Goal: Information Seeking & Learning: Learn about a topic

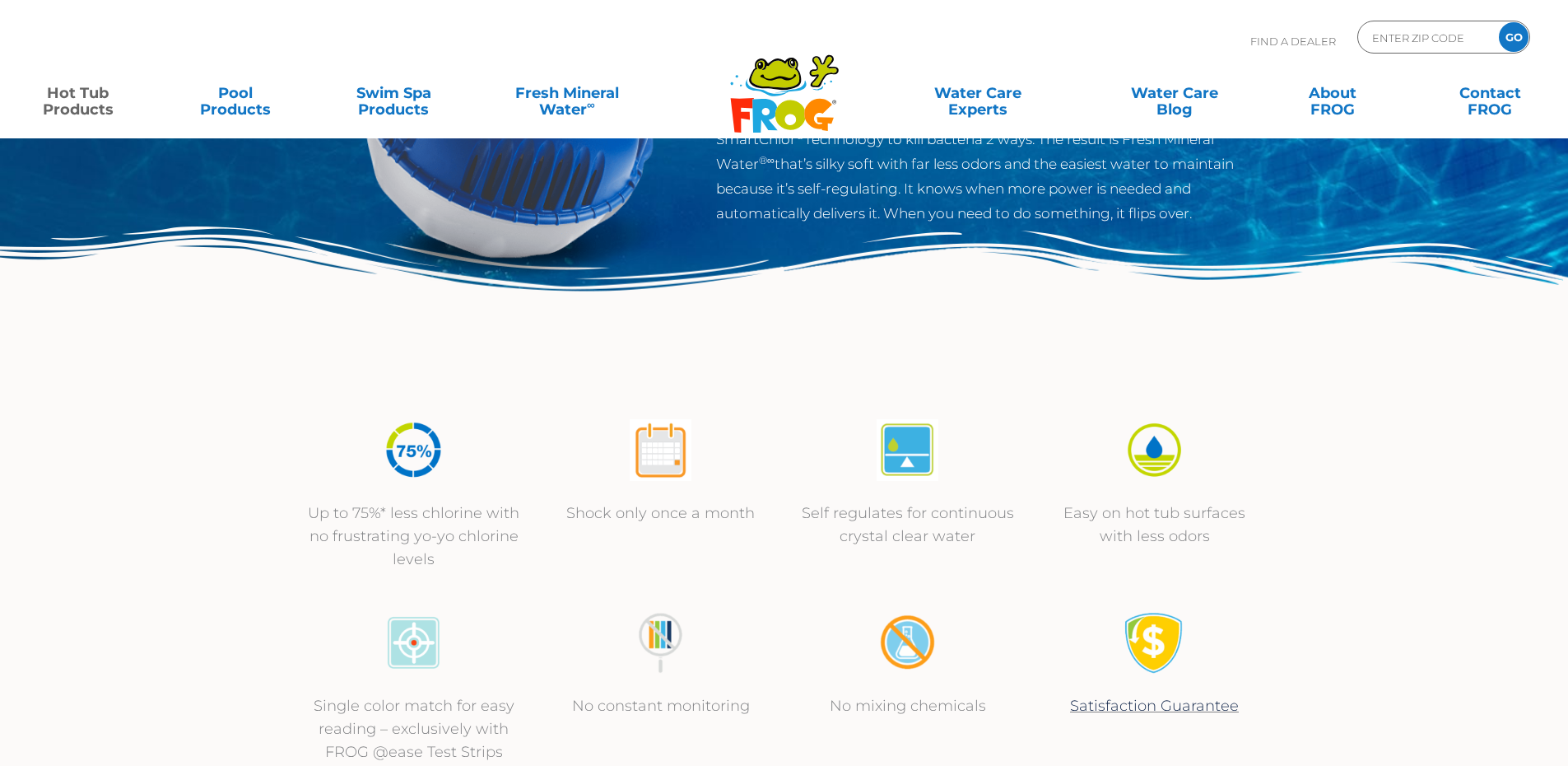
scroll to position [494, 0]
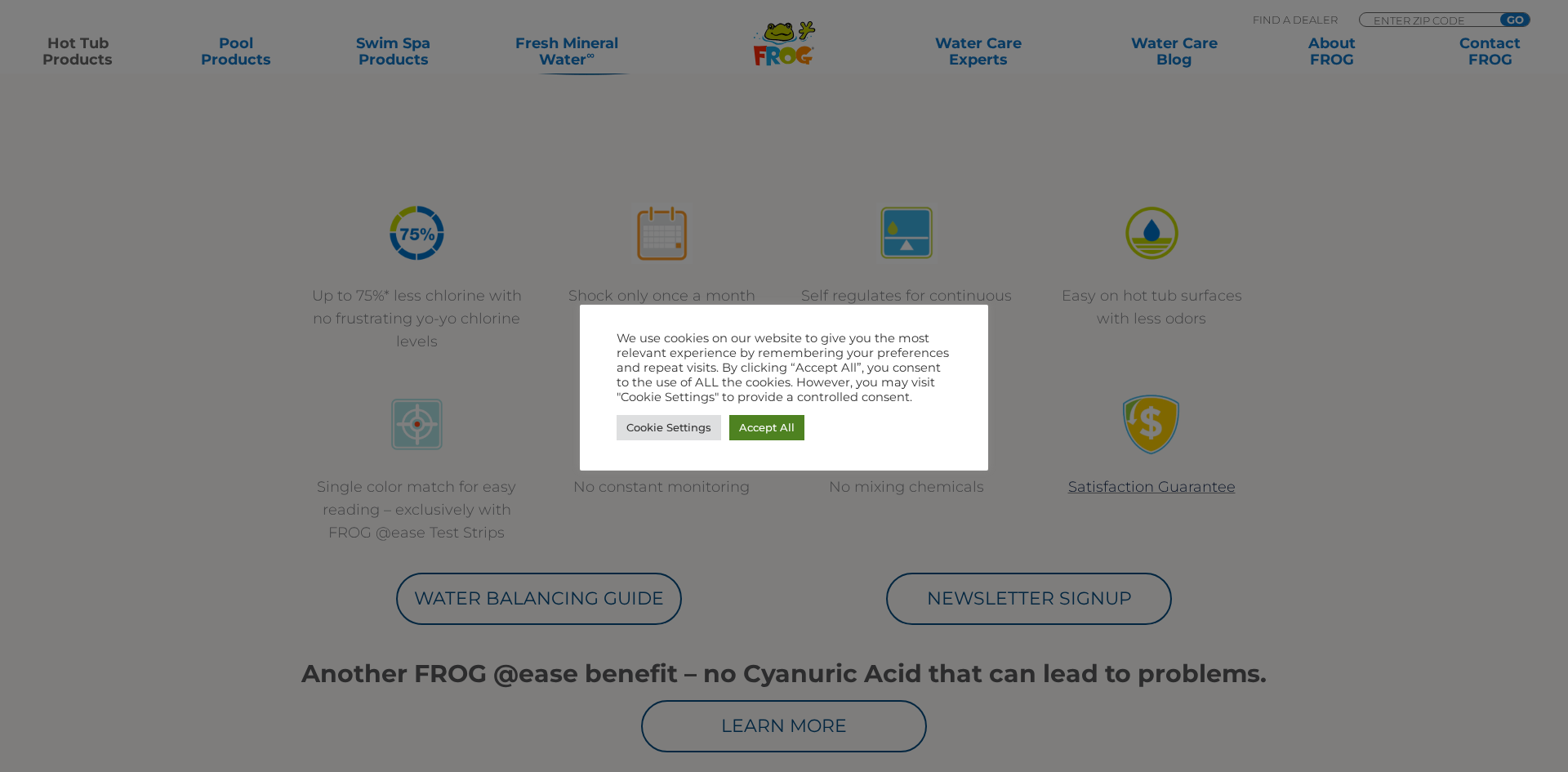
click at [771, 420] on link "Accept All" at bounding box center [767, 427] width 75 height 25
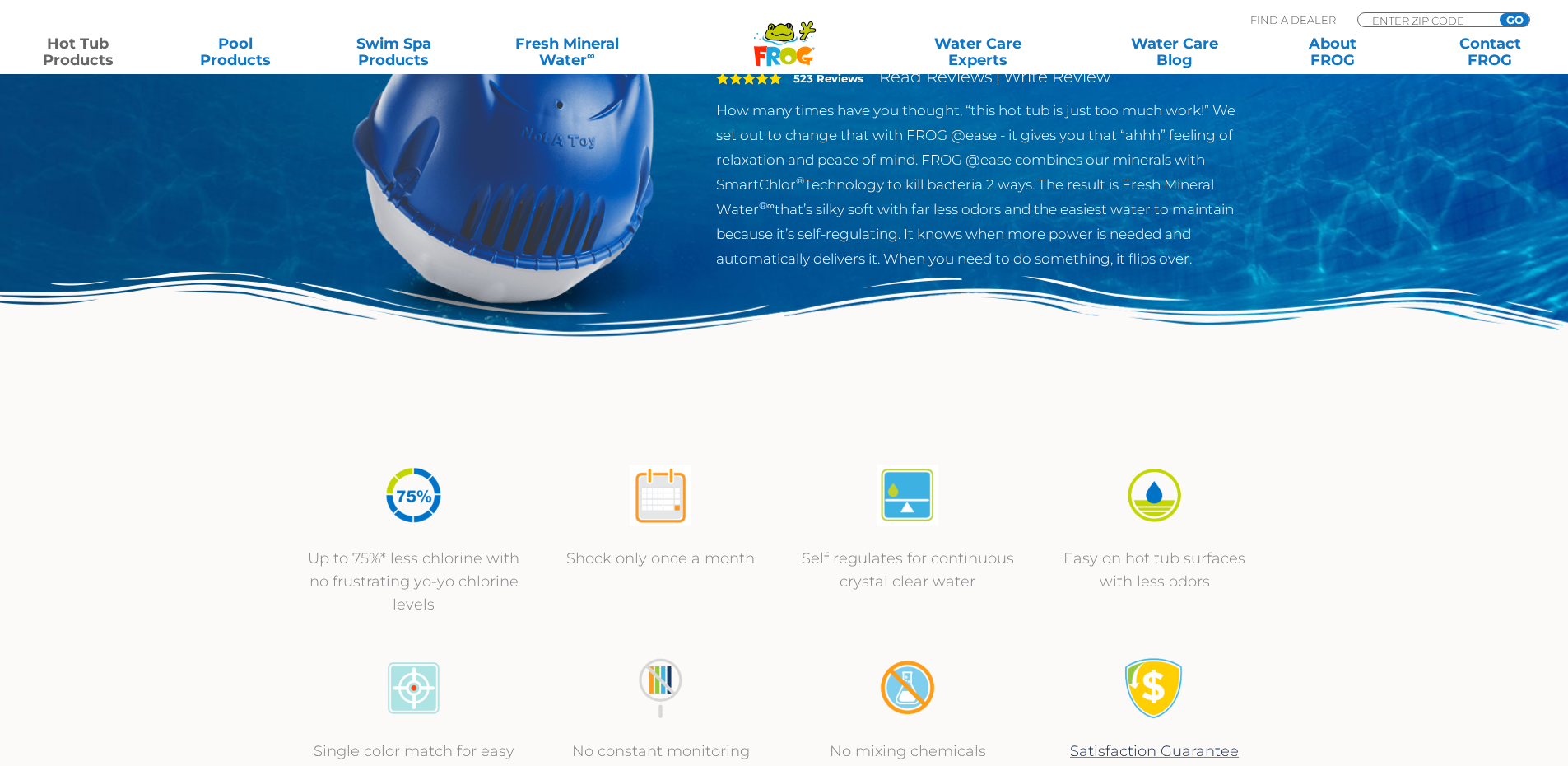
scroll to position [0, 0]
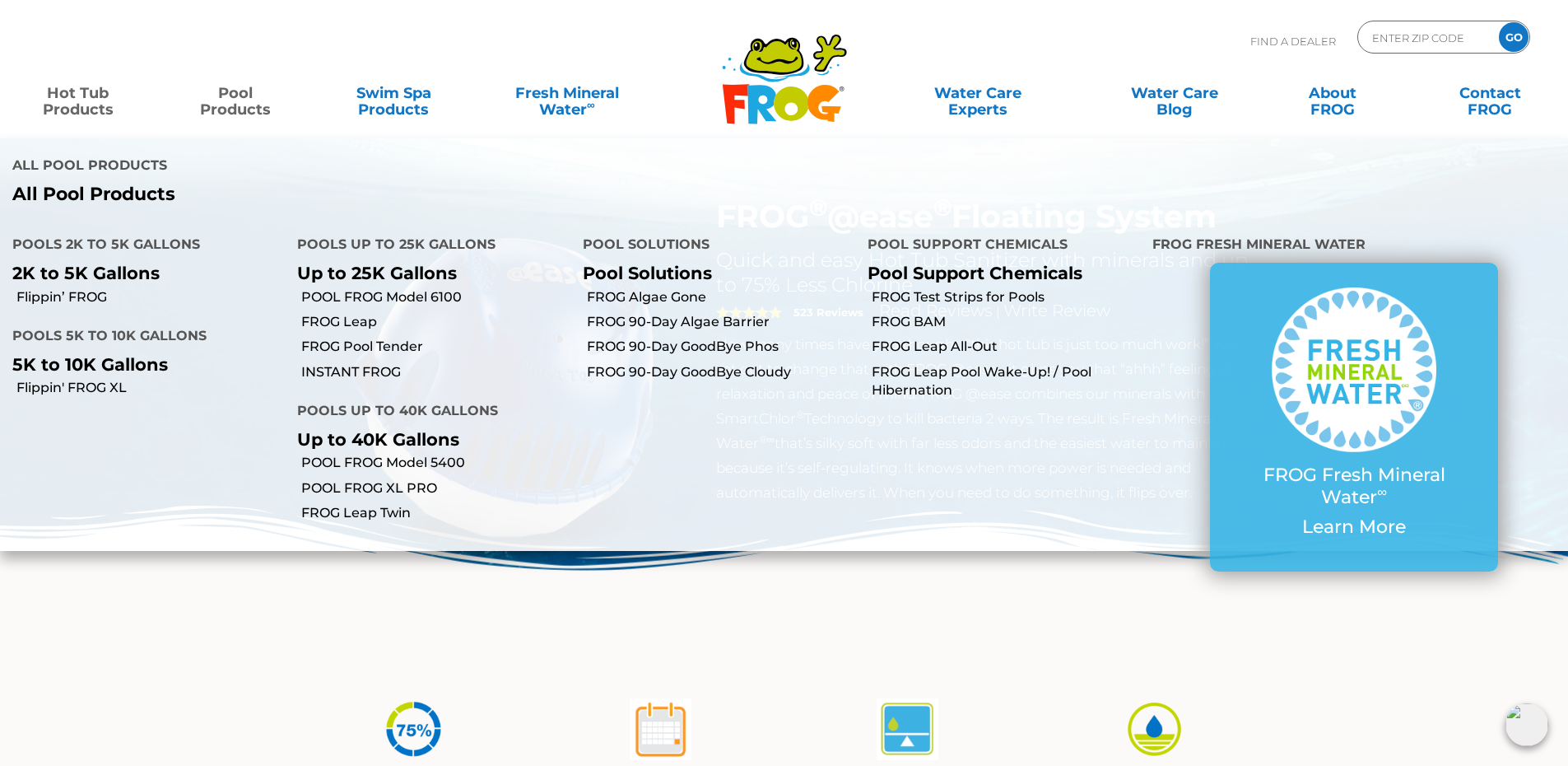
click at [236, 109] on link "Pool Products" at bounding box center [236, 92] width 123 height 33
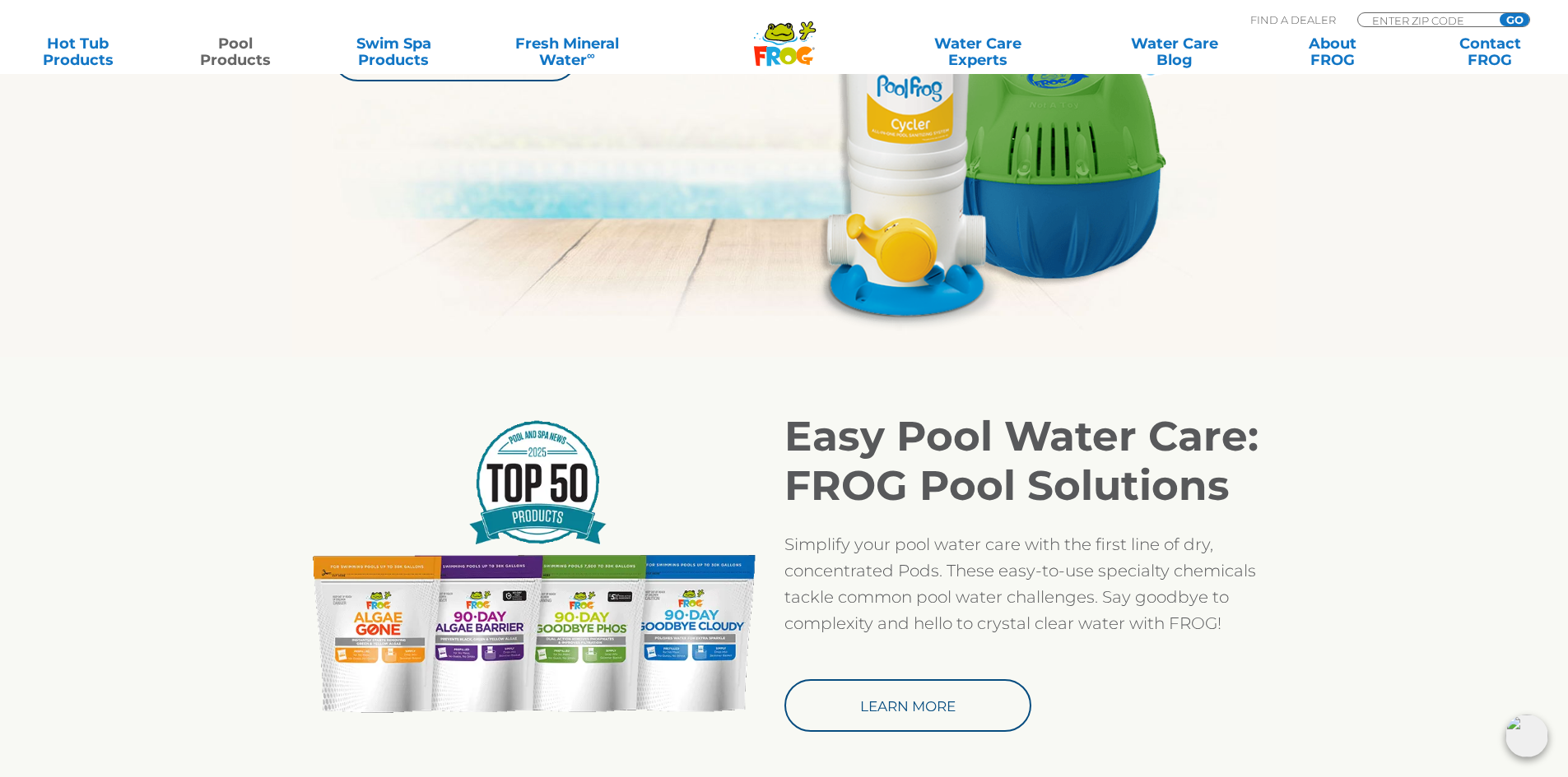
scroll to position [987, 0]
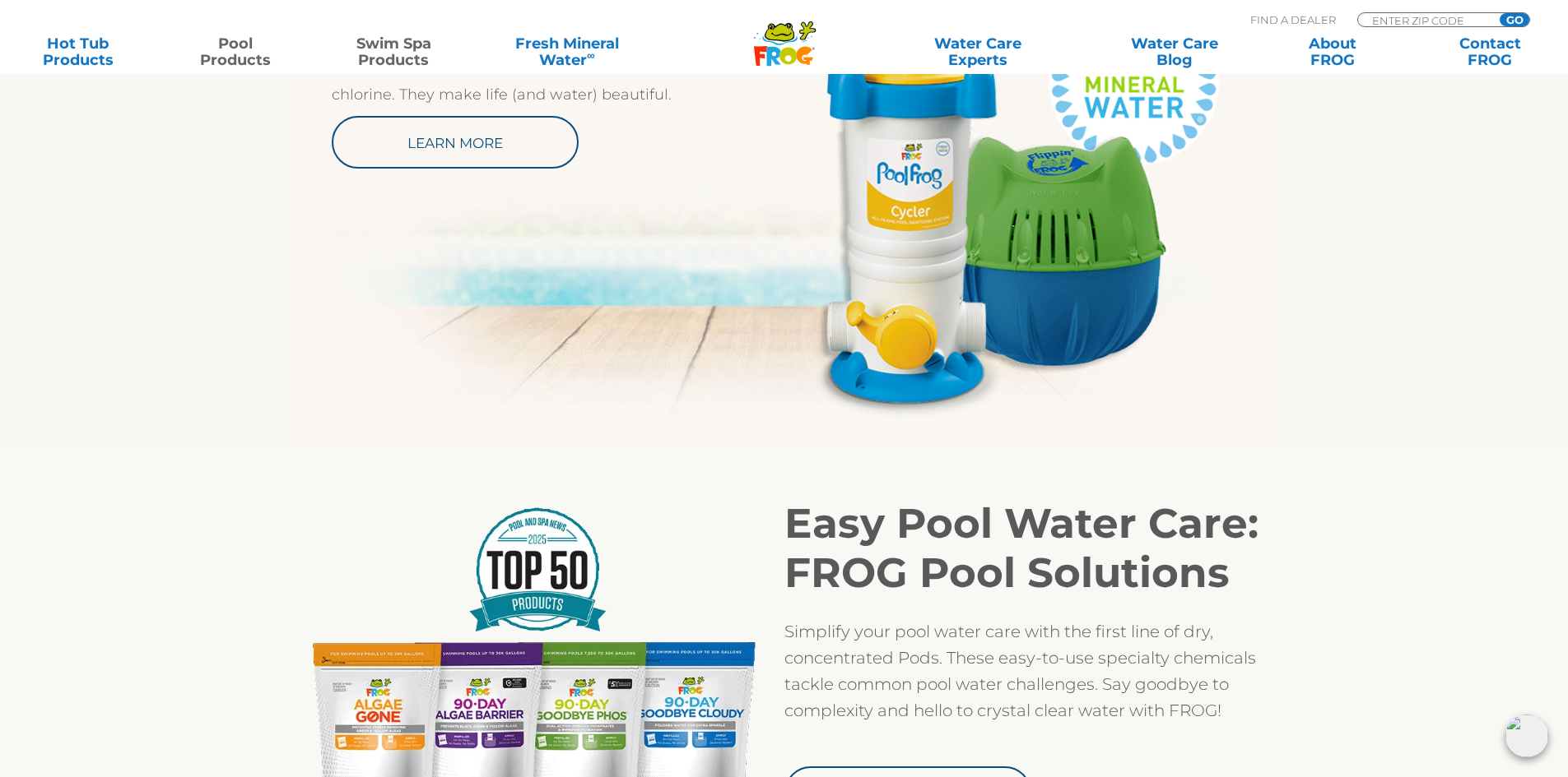
click at [384, 39] on link "Swim Spa Products" at bounding box center [394, 51] width 123 height 33
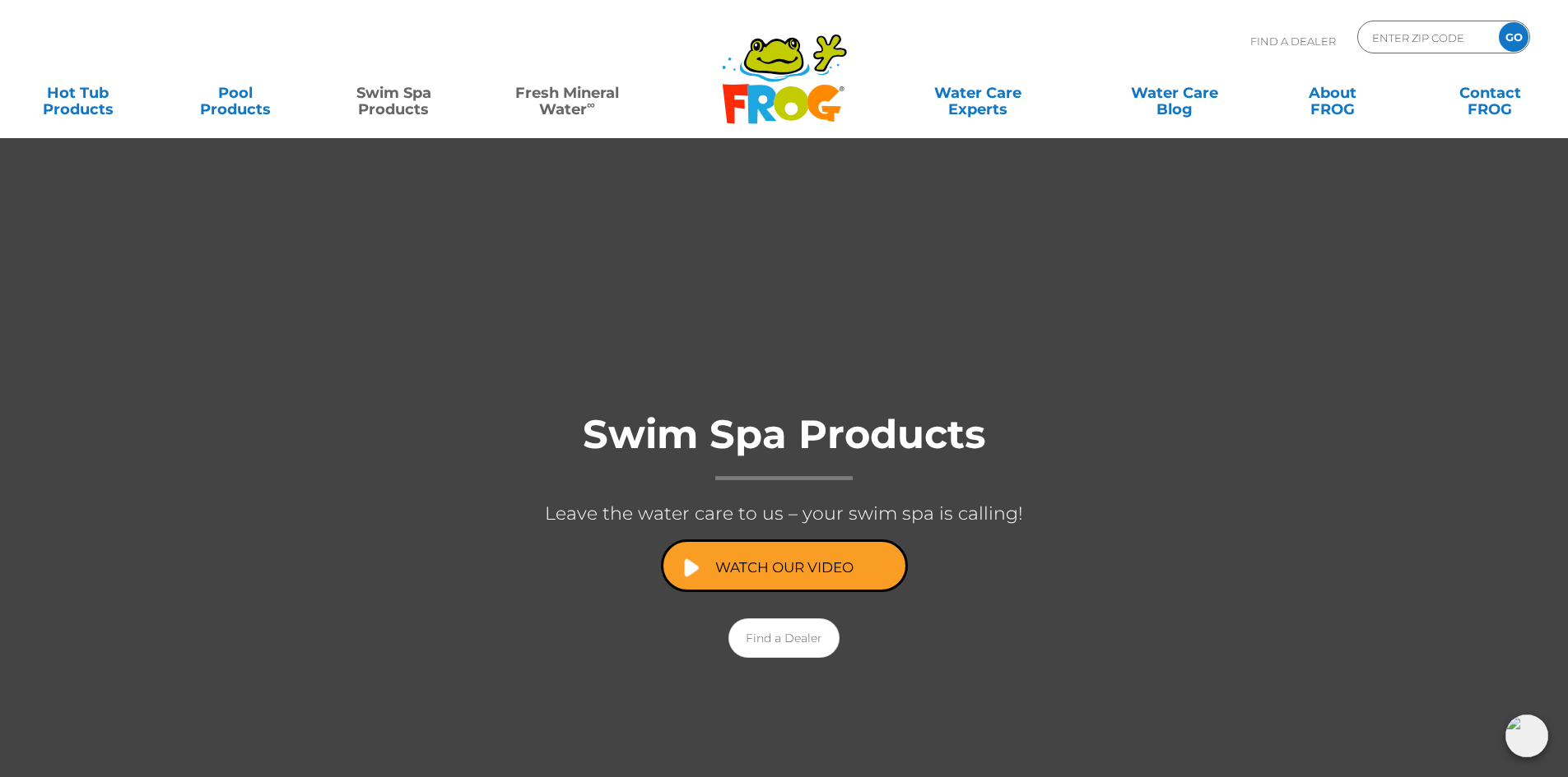
drag, startPoint x: 554, startPoint y: 121, endPoint x: 560, endPoint y: 113, distance: 10.0
click at [556, 119] on div "MENU MENU Hot Tub Products All Hot Tub Products All Hot Tub Products FROG @ease…" at bounding box center [784, 100] width 1535 height 49
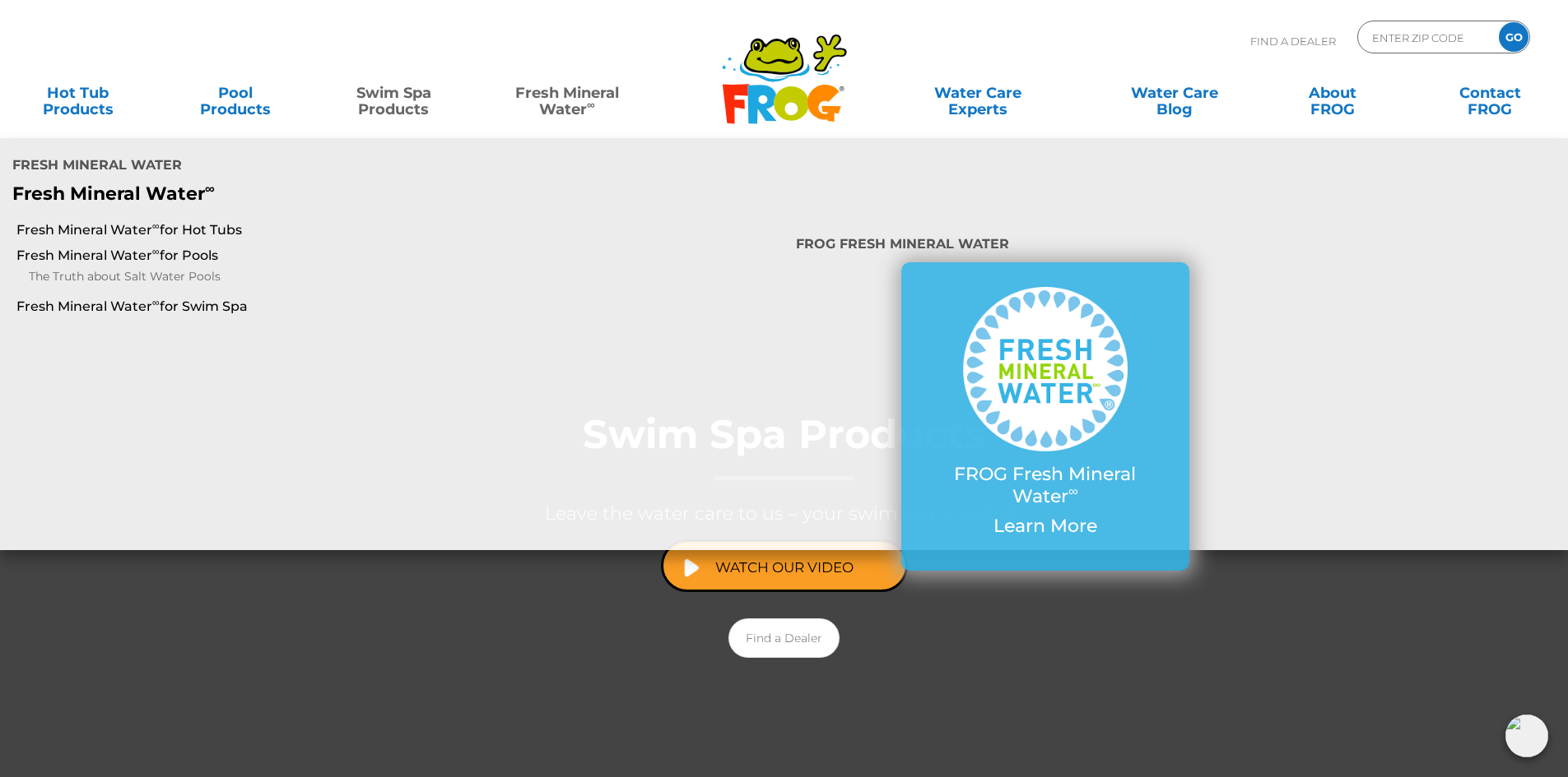
click at [563, 105] on link "Fresh Mineral Water ∞" at bounding box center [567, 92] width 154 height 33
click at [100, 221] on link "Fresh Mineral Water ∞ for Hot Tubs" at bounding box center [269, 230] width 506 height 18
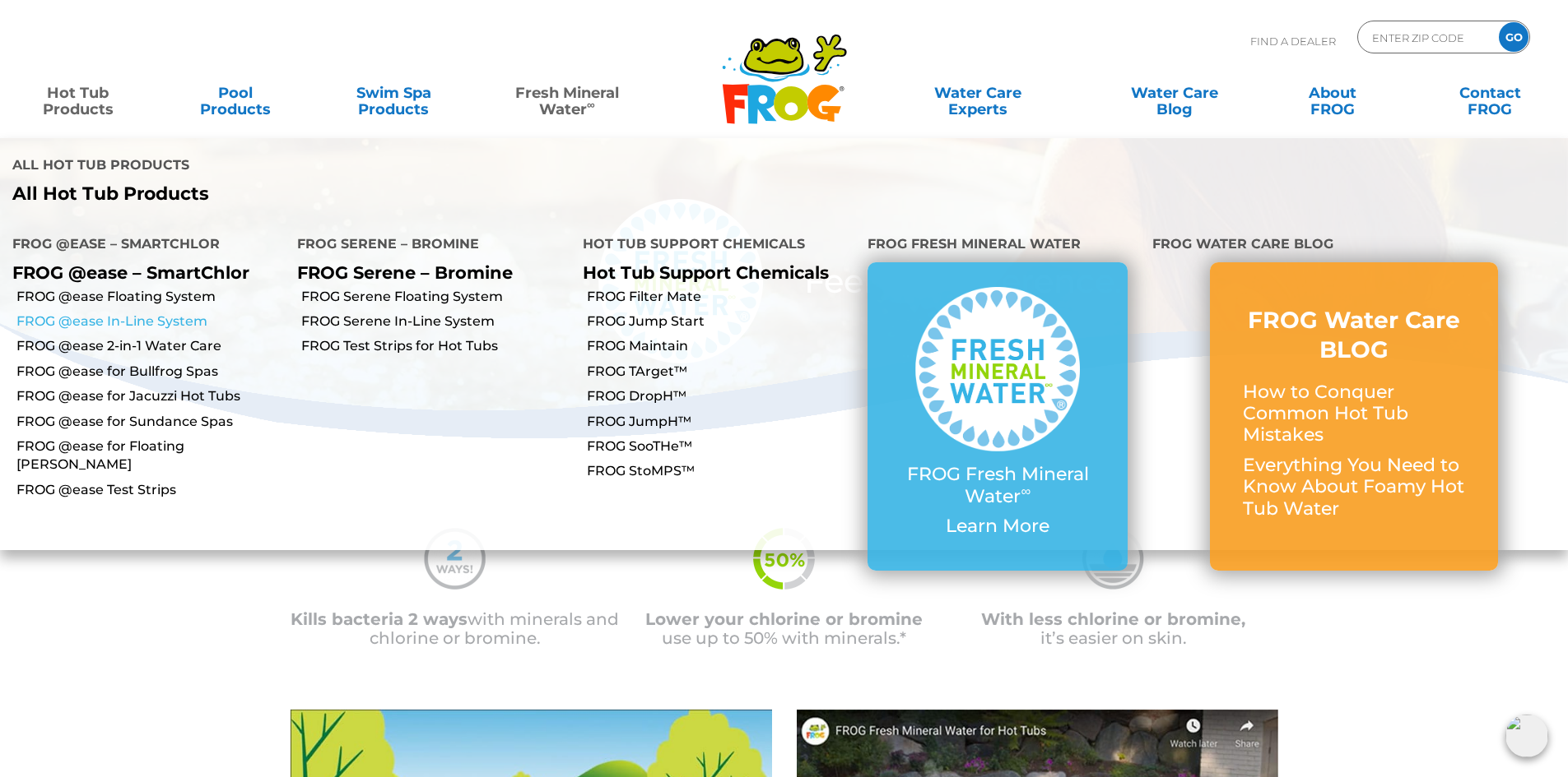
click at [147, 313] on link "FROG @ease In-Line System" at bounding box center [150, 322] width 268 height 18
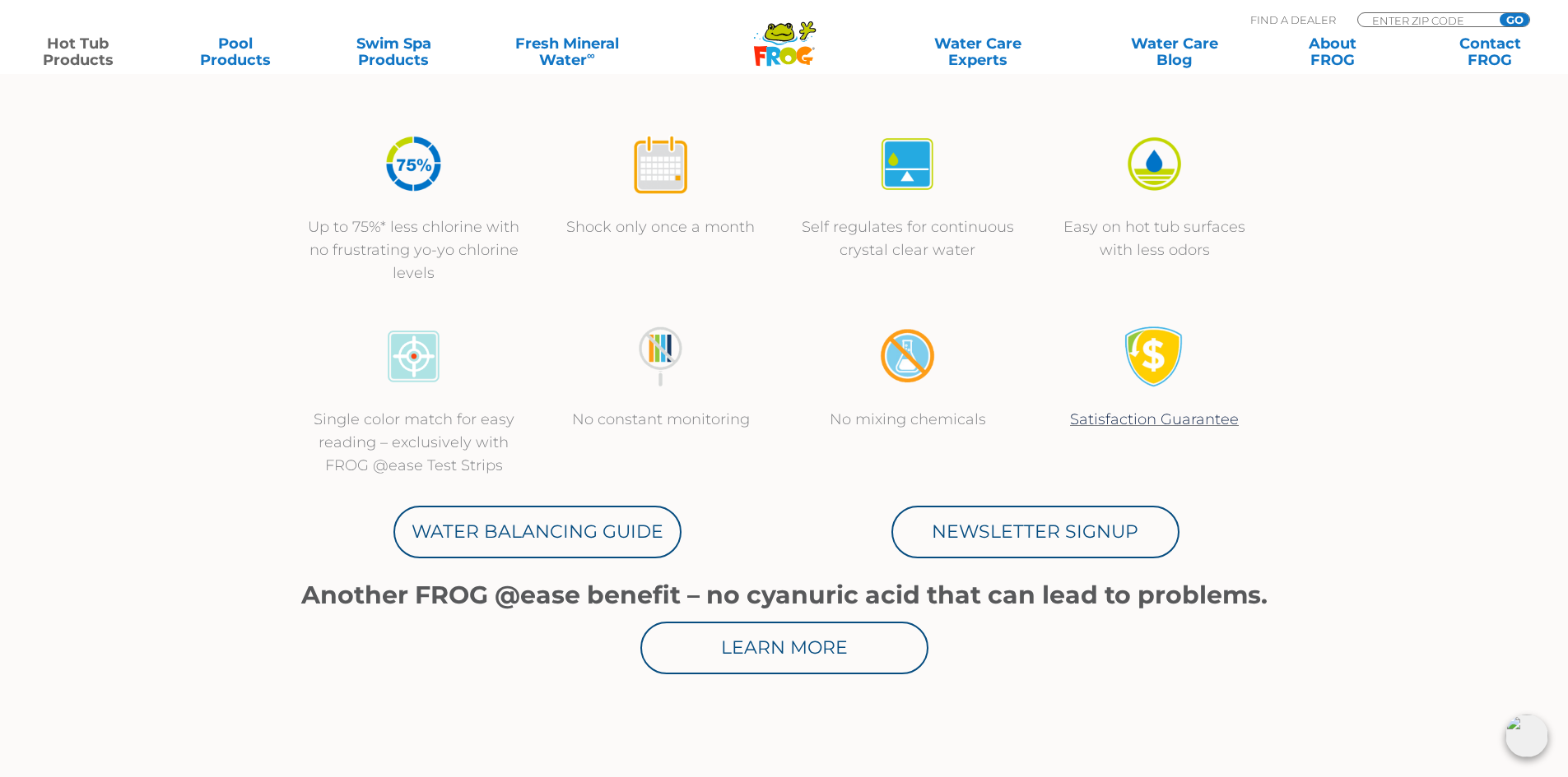
scroll to position [576, 0]
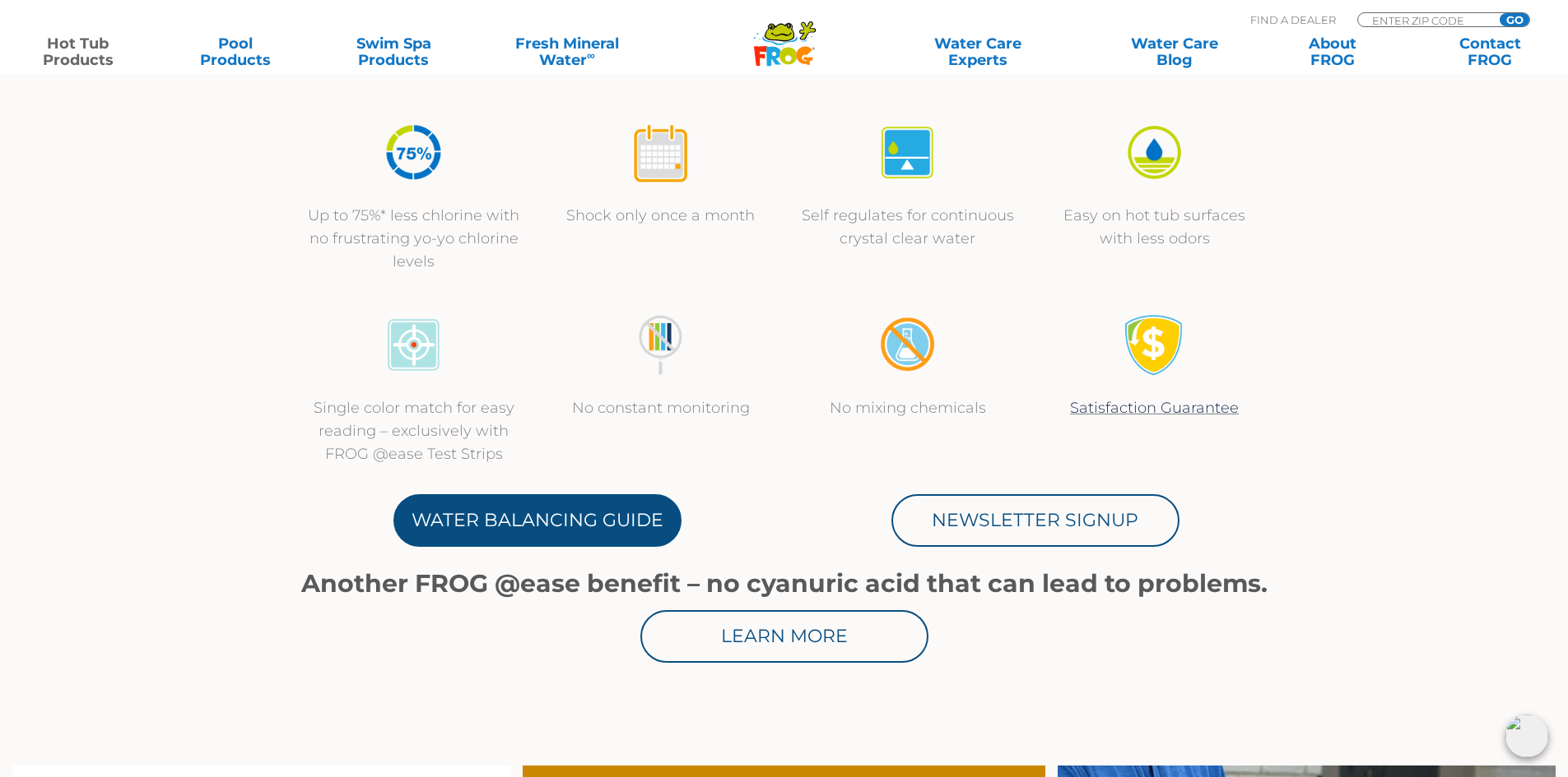
click at [523, 516] on link "Water Balancing Guide" at bounding box center [537, 521] width 288 height 53
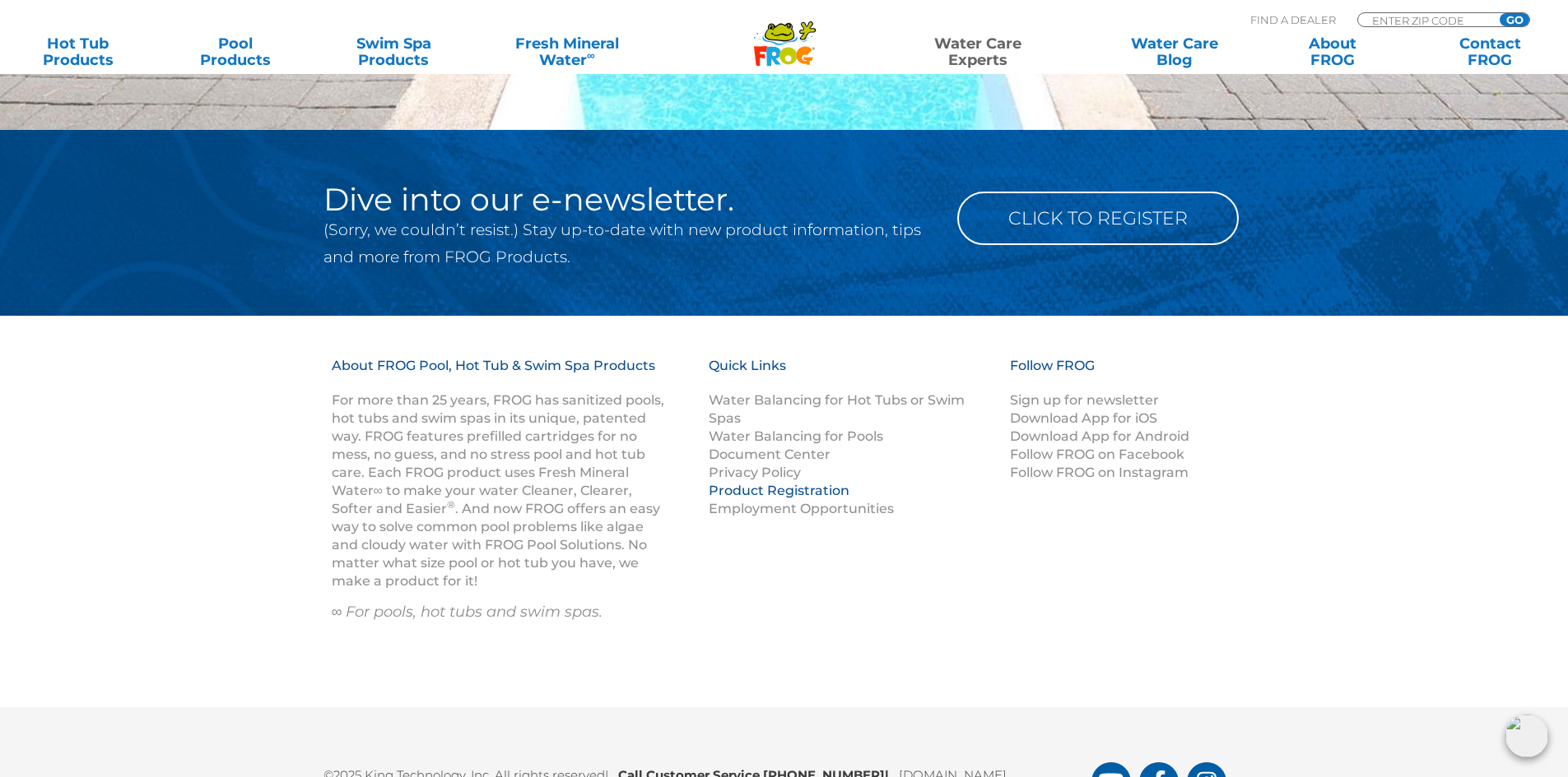
scroll to position [2325, 0]
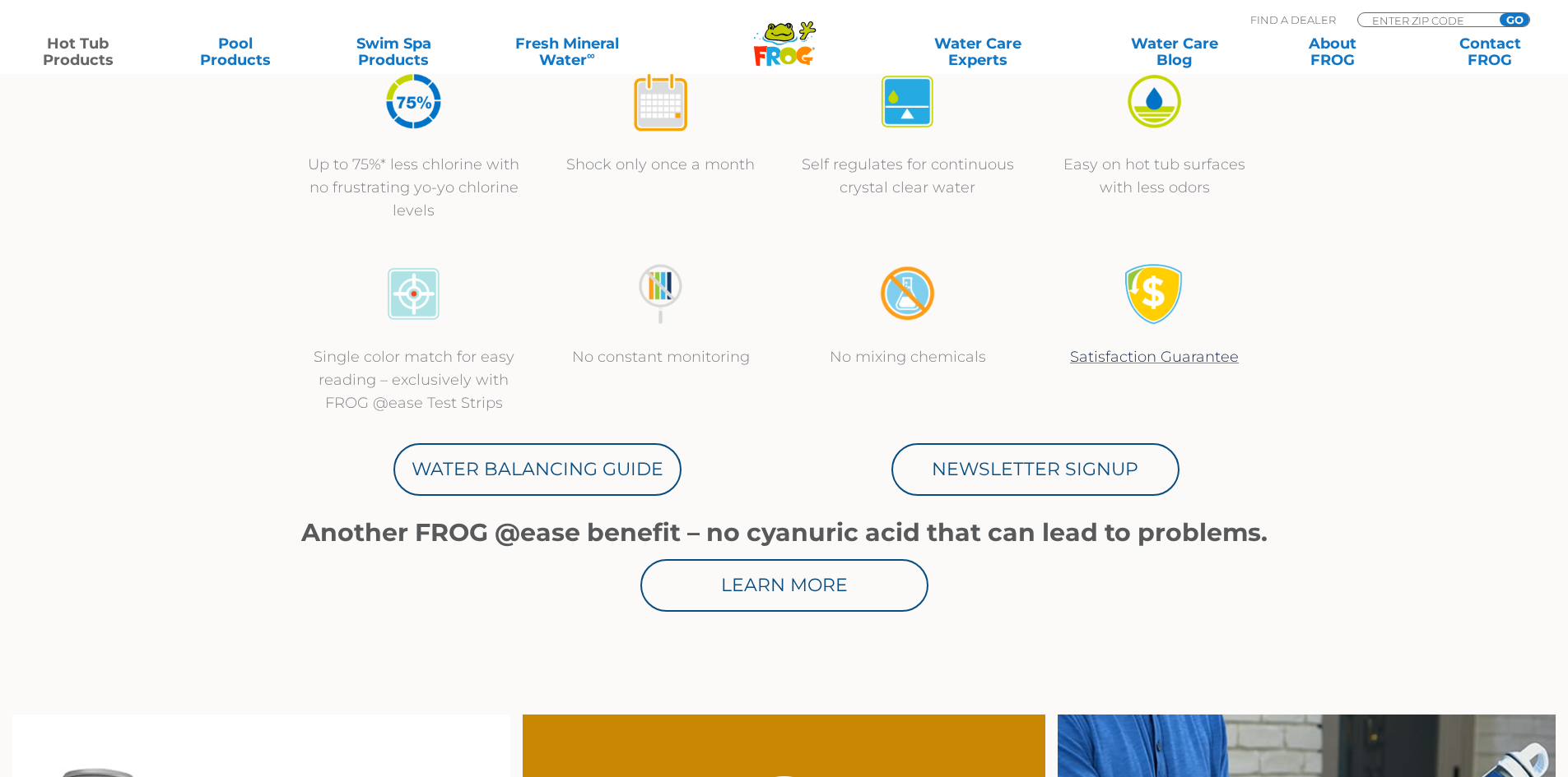
scroll to position [987, 0]
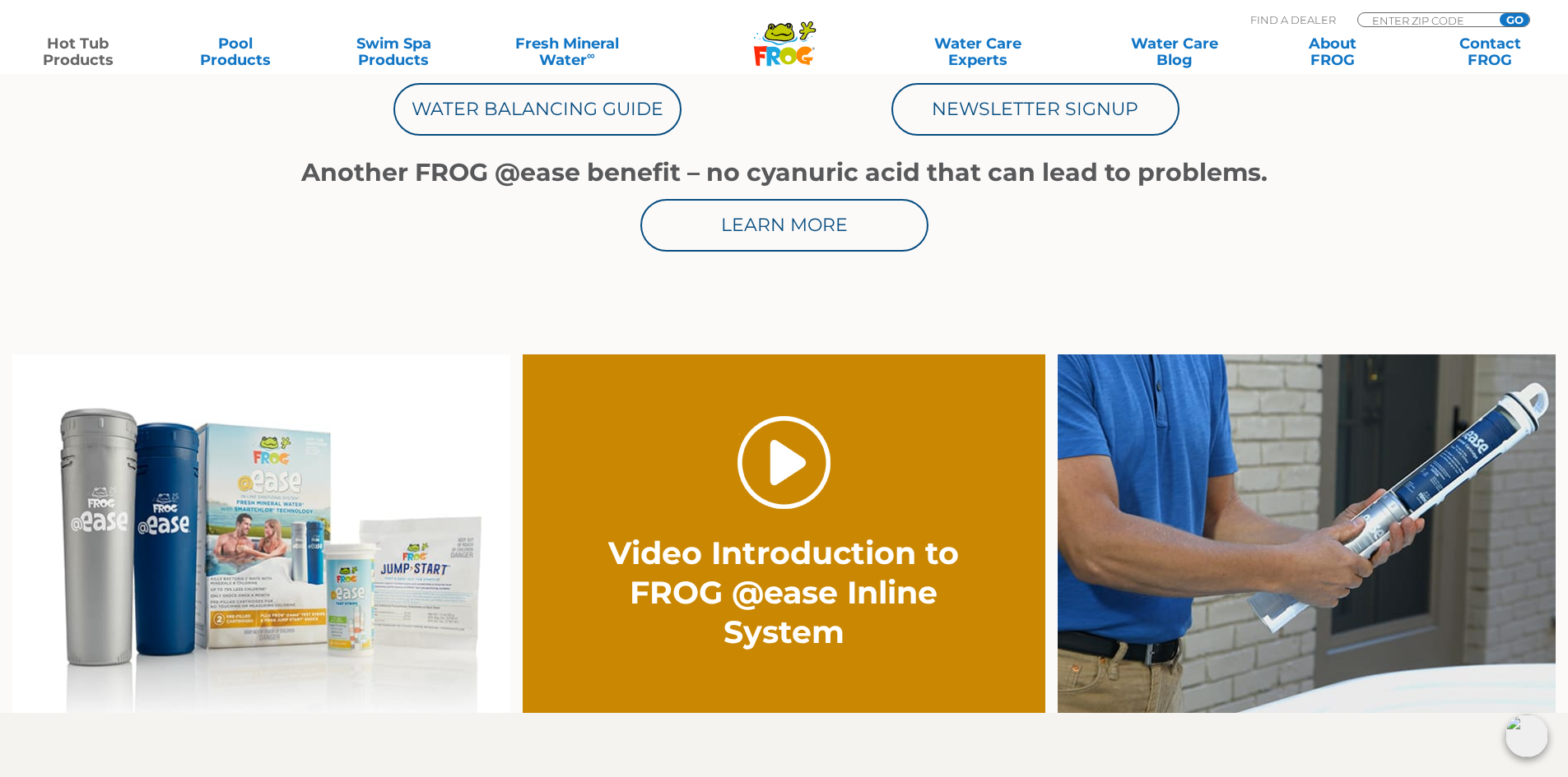
click at [783, 459] on link "." at bounding box center [784, 462] width 93 height 93
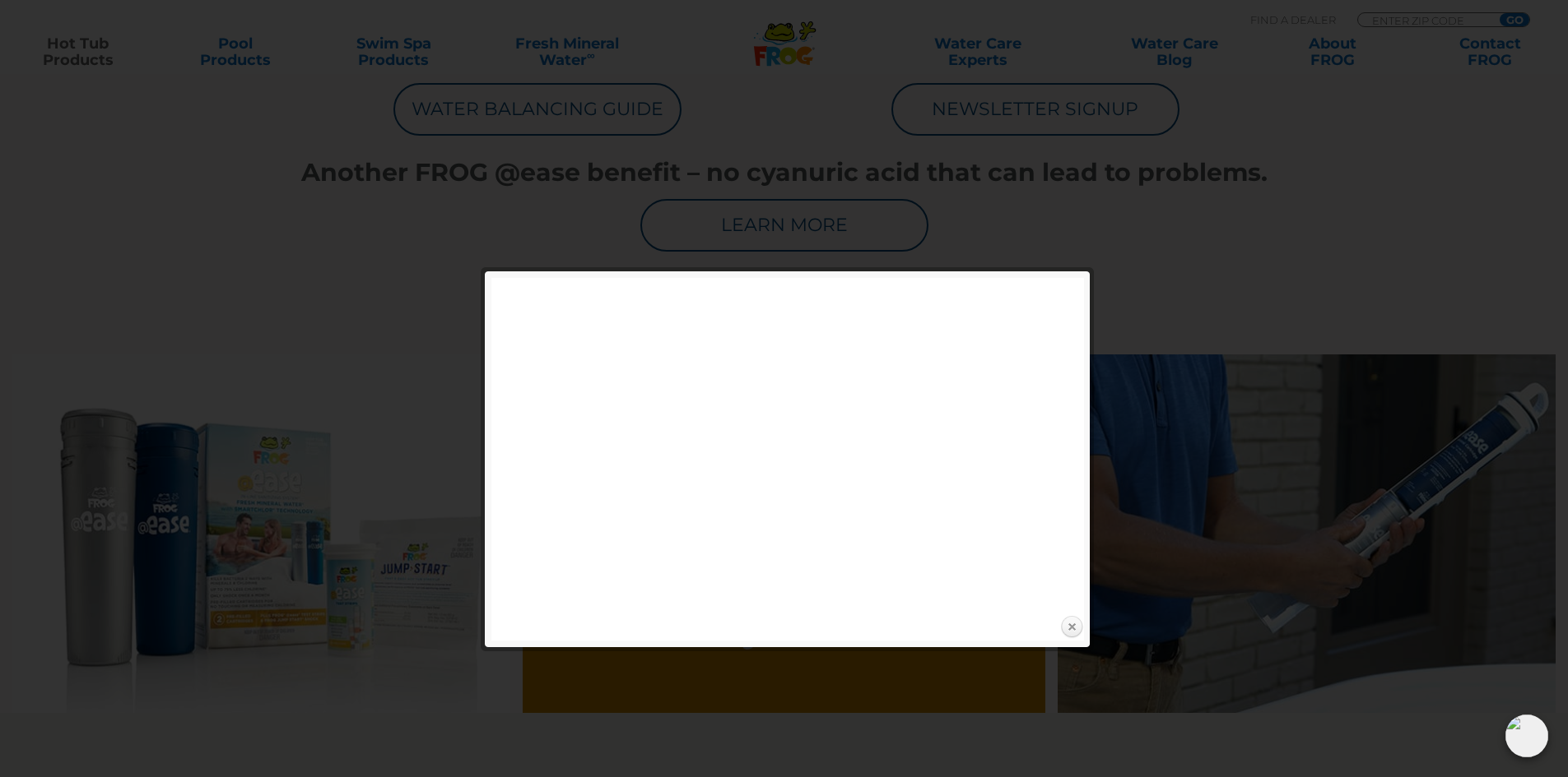
click at [1068, 617] on link "Close" at bounding box center [1071, 628] width 25 height 25
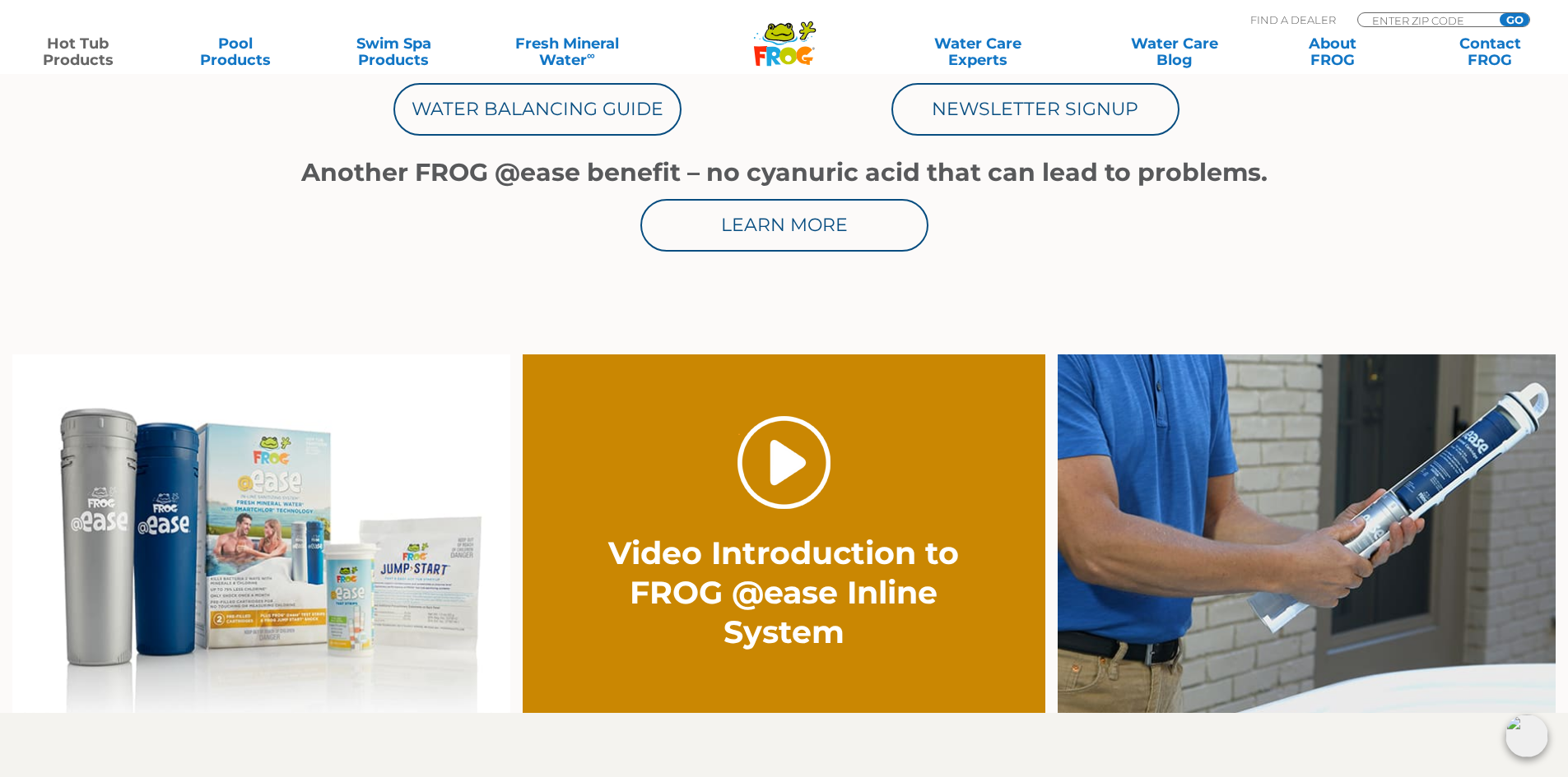
click at [793, 457] on link "." at bounding box center [784, 462] width 93 height 93
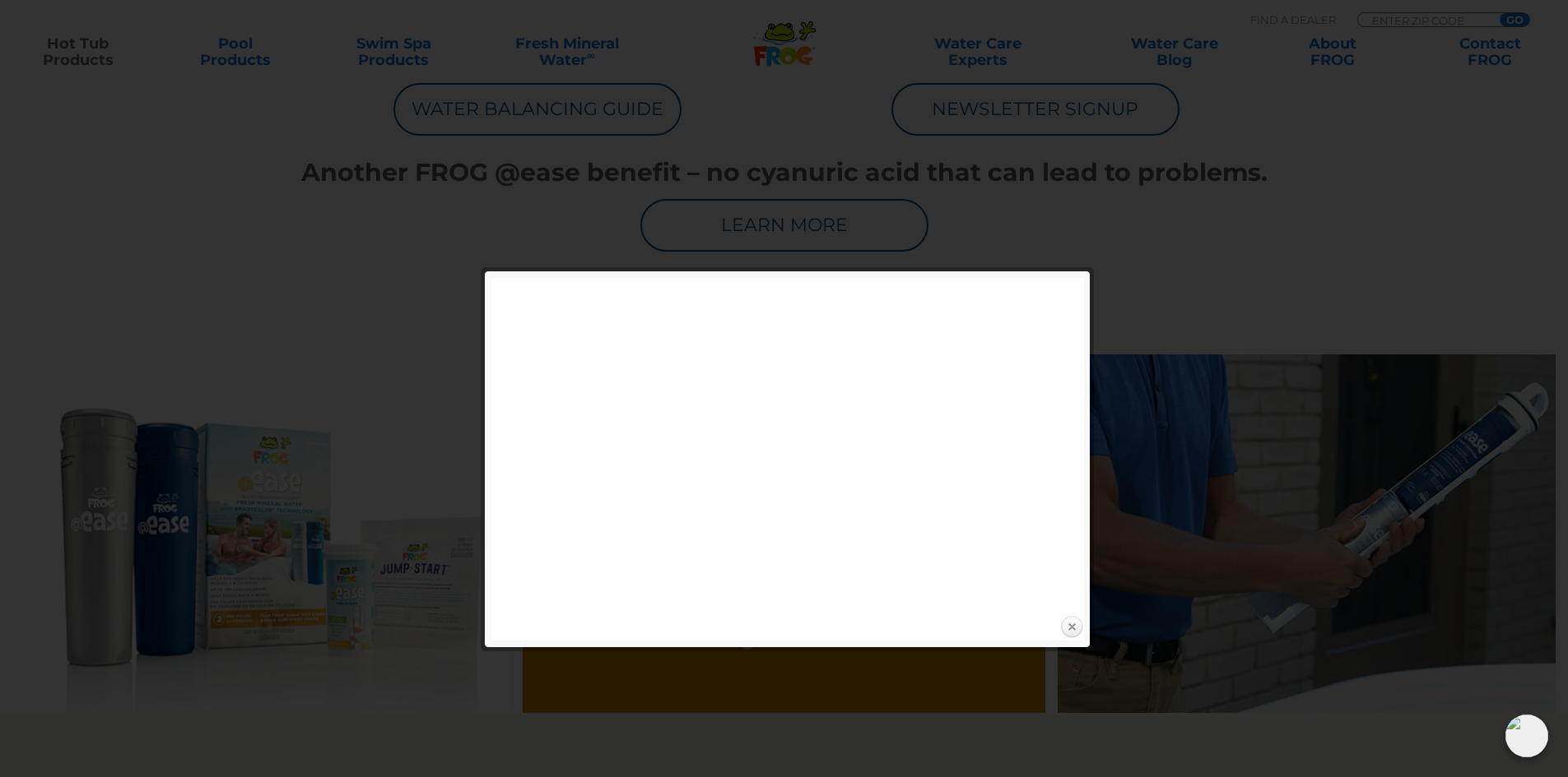
click at [1072, 628] on link "Close" at bounding box center [1071, 628] width 25 height 25
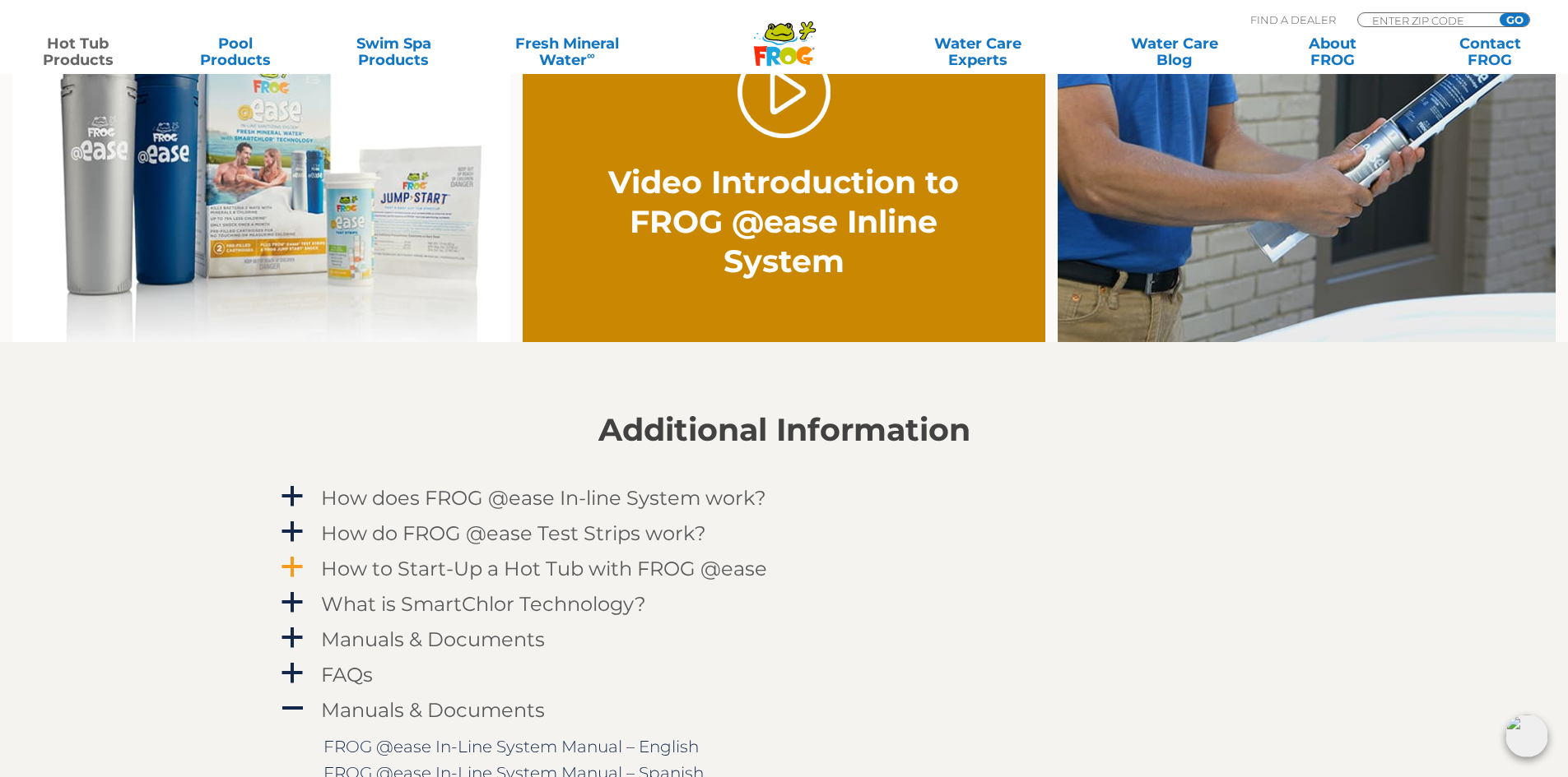
scroll to position [1398, 0]
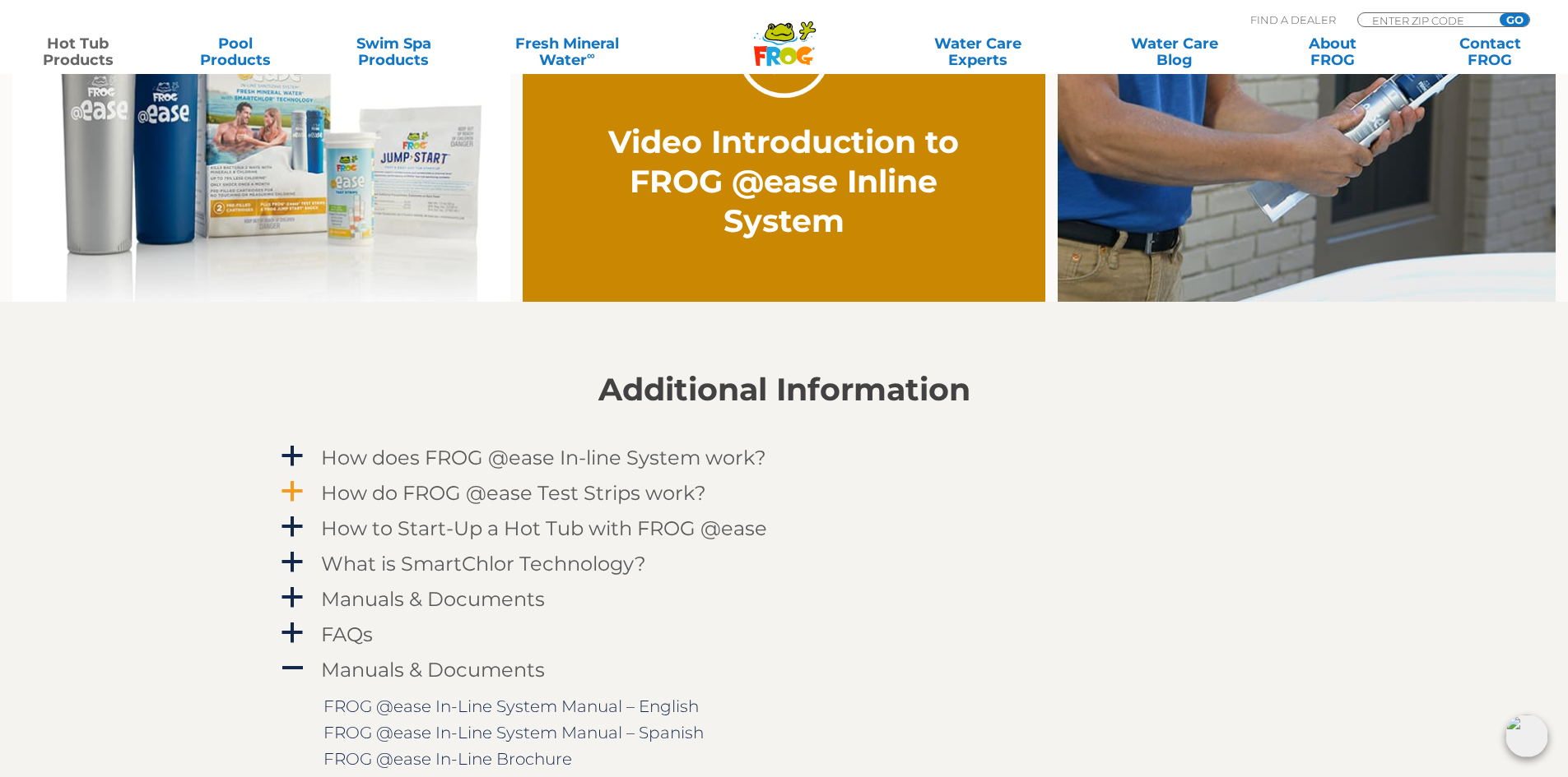
click at [292, 490] on span "a" at bounding box center [292, 492] width 25 height 25
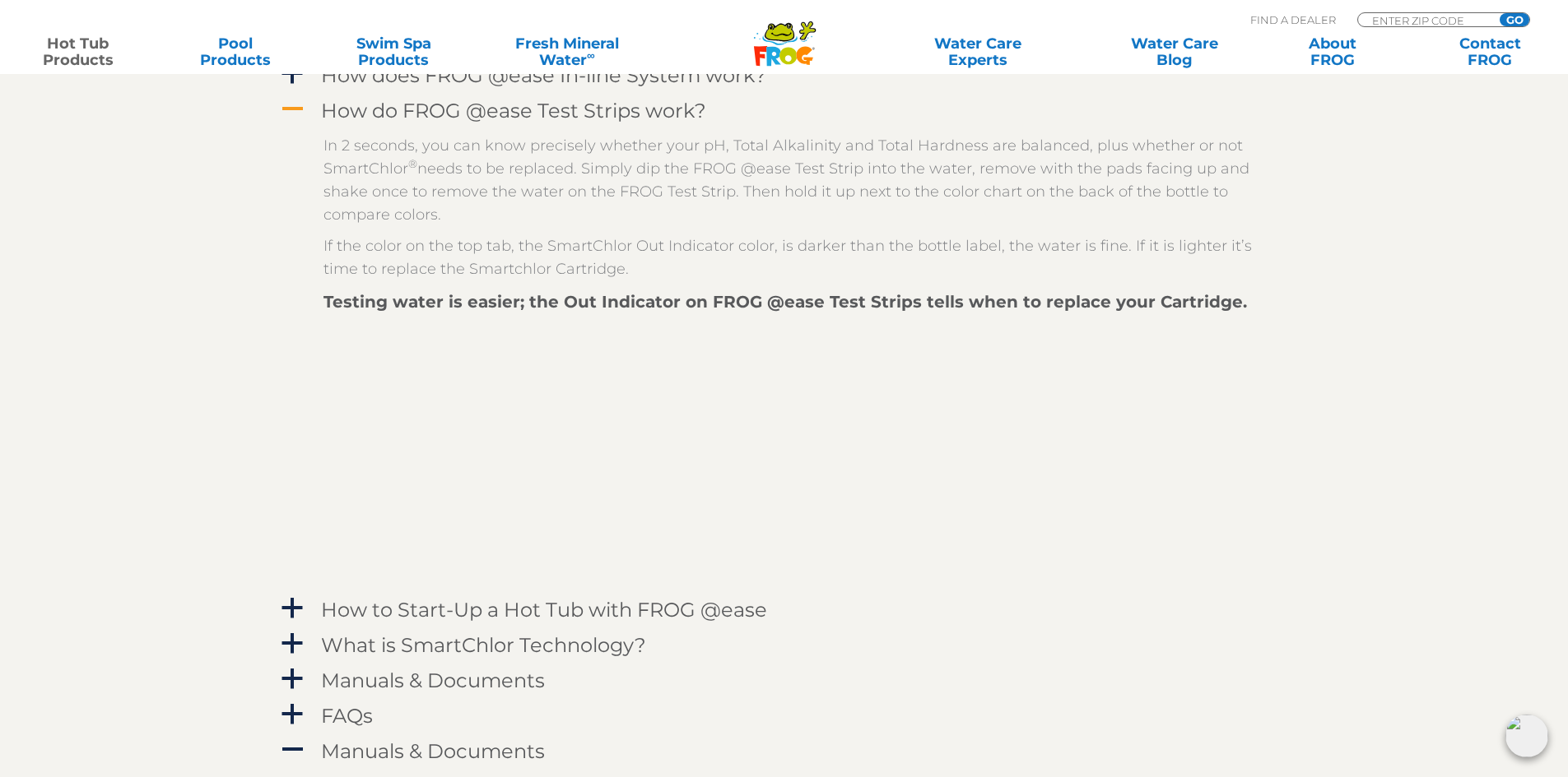
scroll to position [1809, 0]
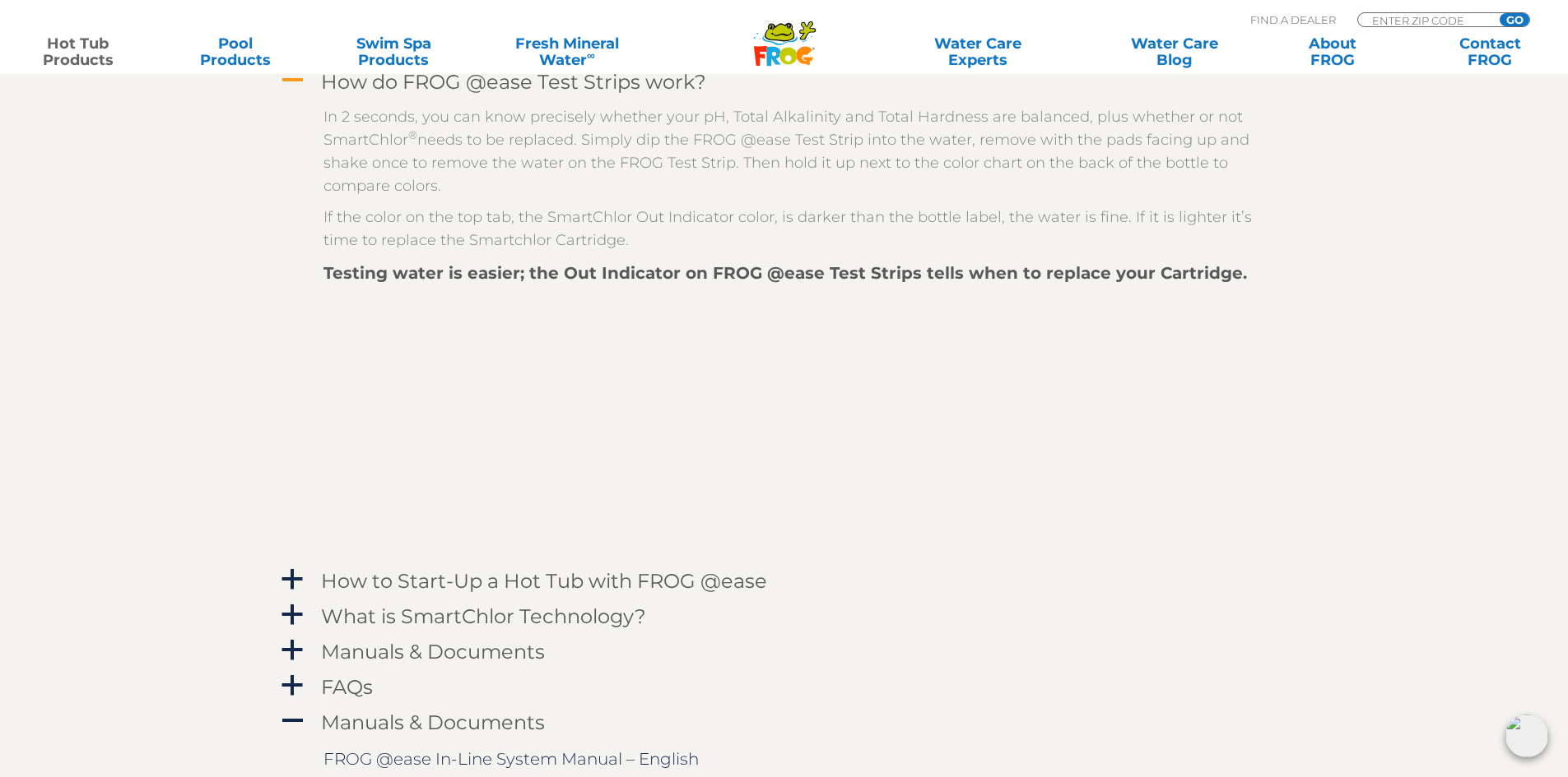
click at [293, 78] on span "A" at bounding box center [292, 81] width 25 height 25
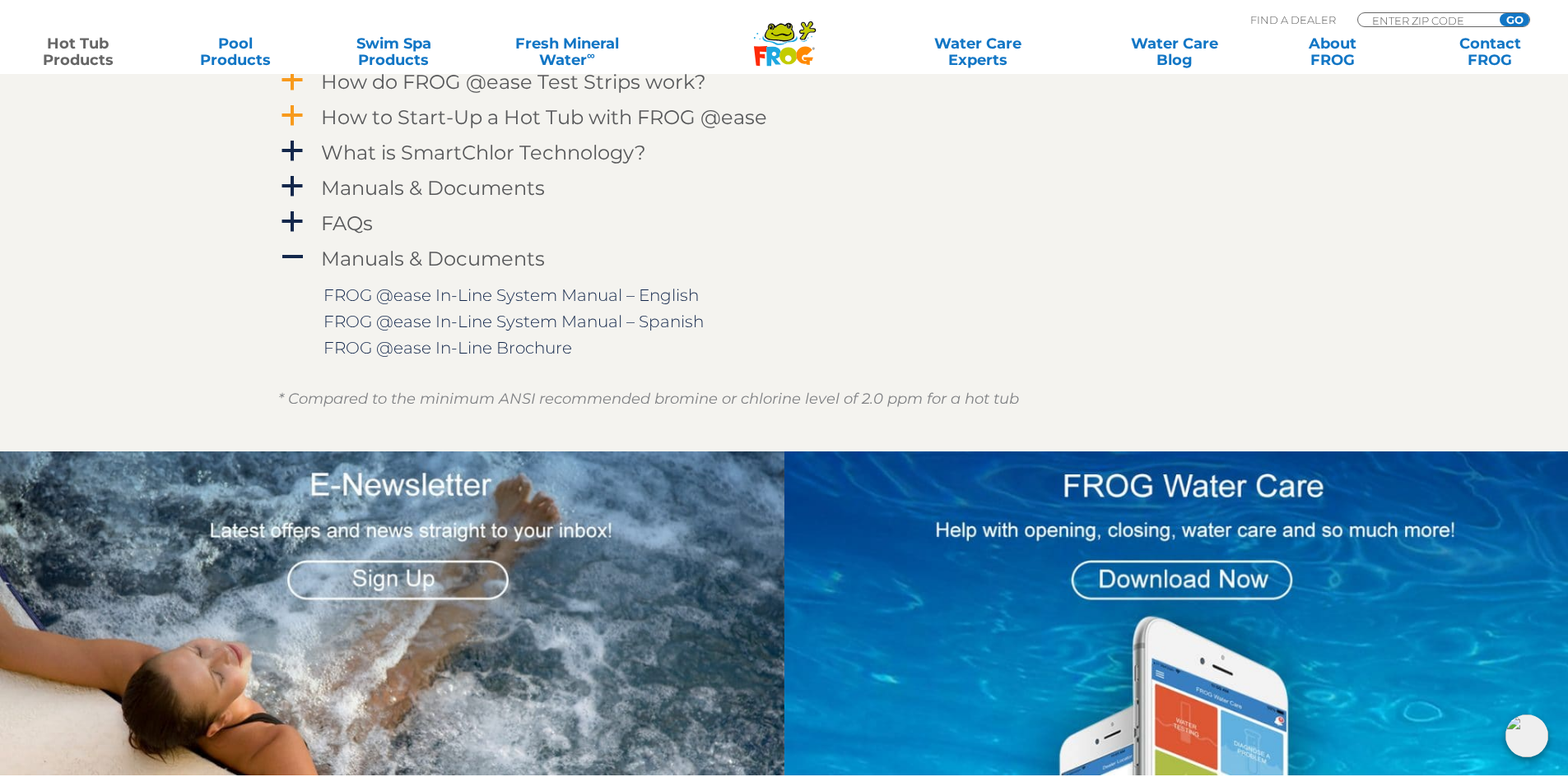
click at [295, 107] on span "a" at bounding box center [292, 117] width 25 height 25
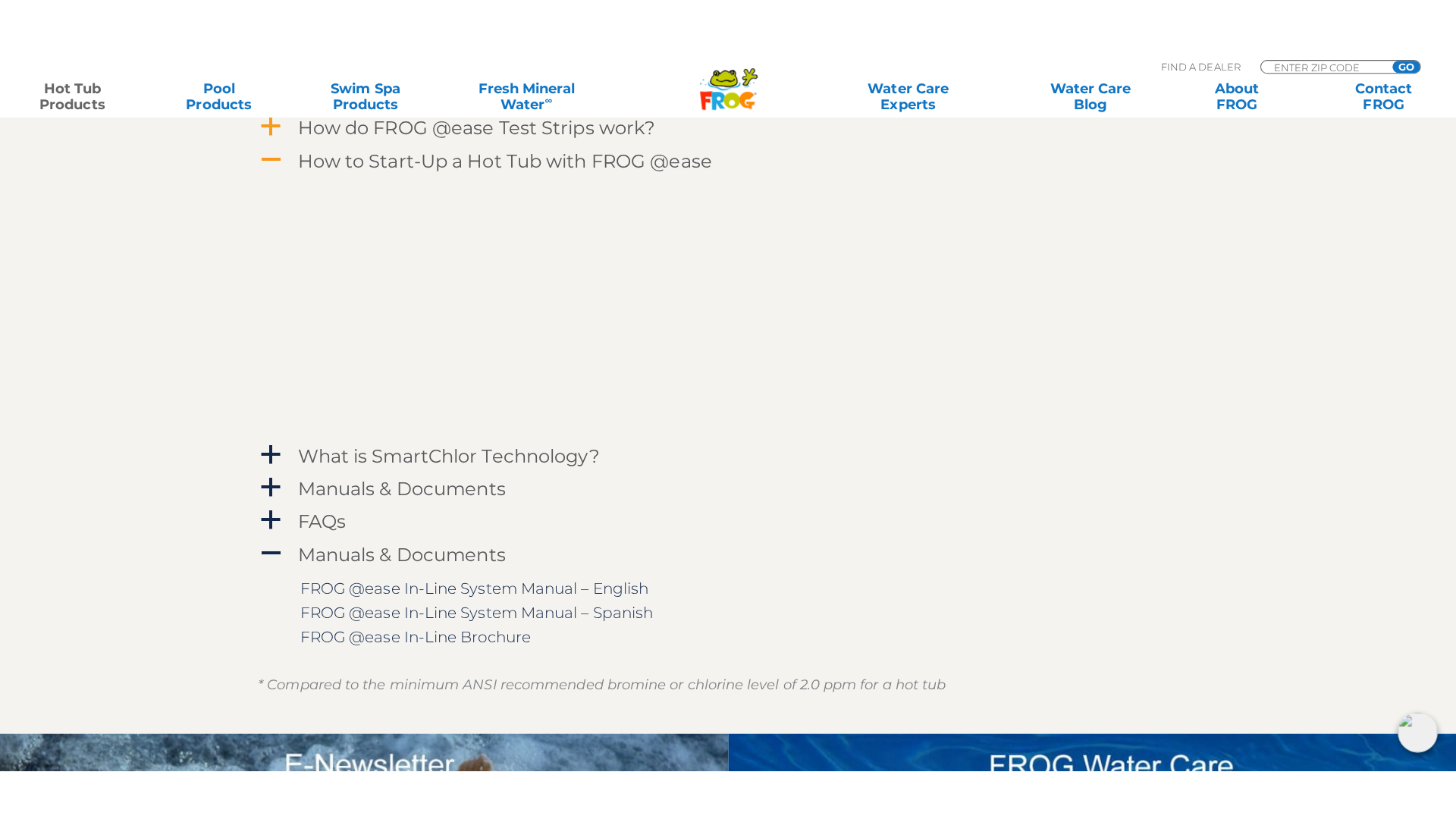
scroll to position [1672, 0]
